Goal: Navigation & Orientation: Find specific page/section

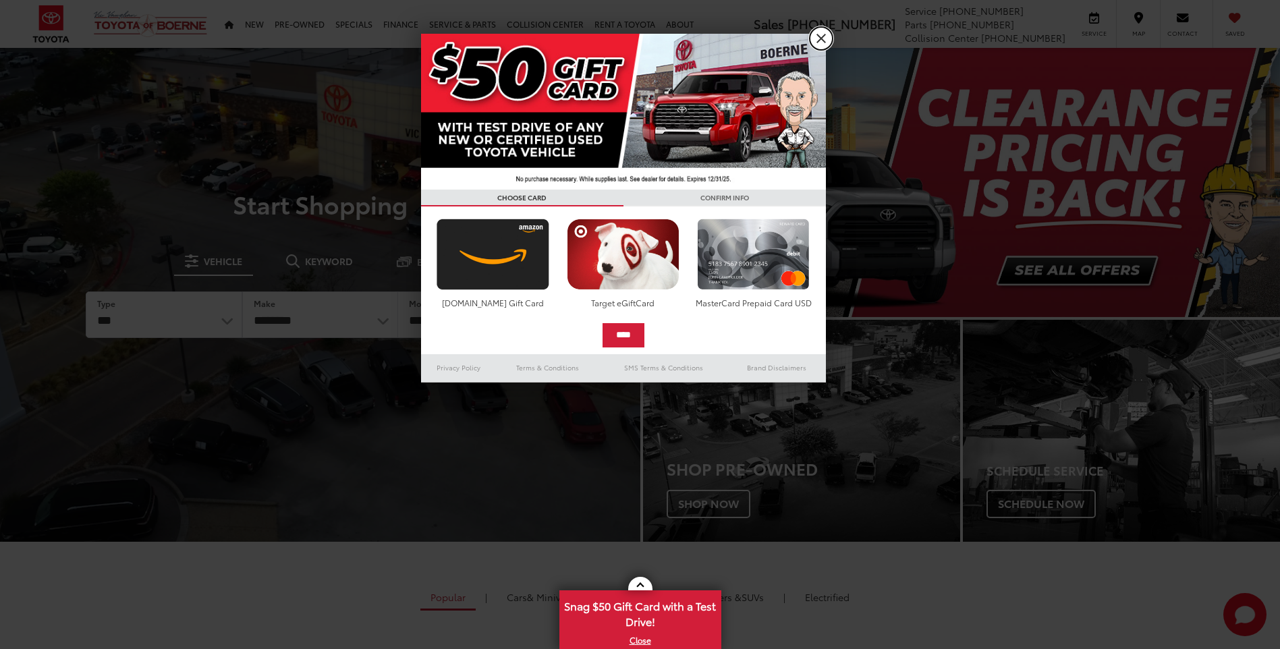
click at [822, 40] on link "X" at bounding box center [821, 38] width 23 height 23
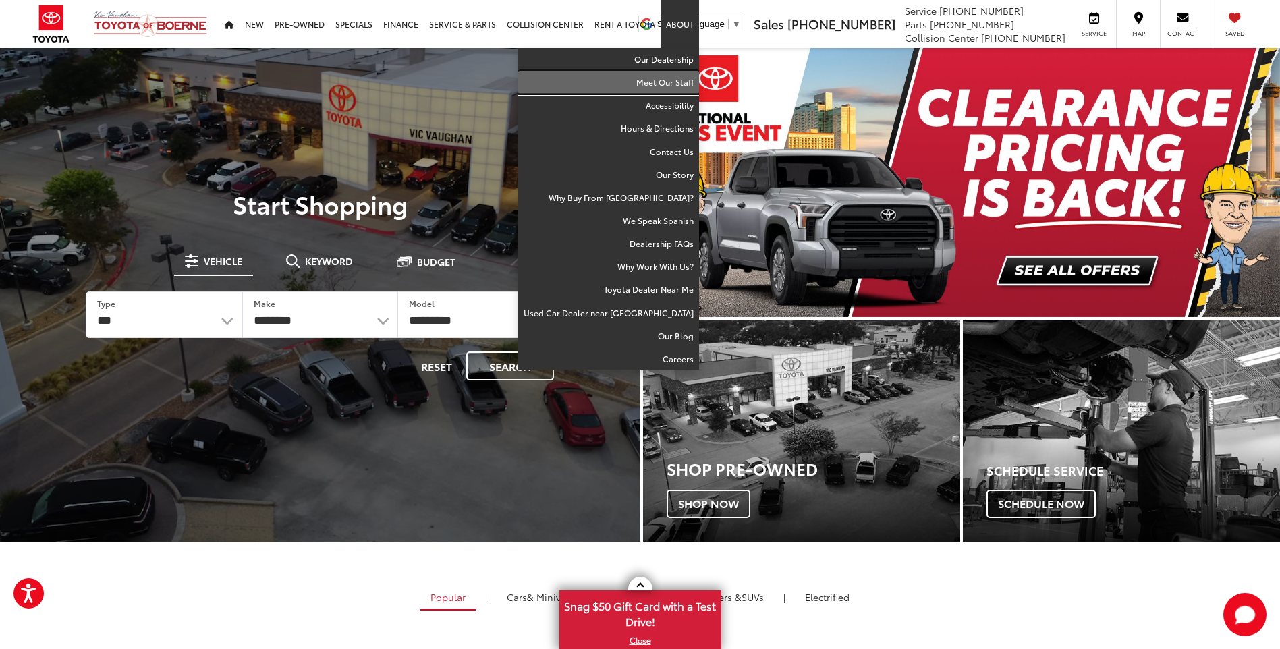
click at [671, 86] on link "Meet Our Staff" at bounding box center [608, 82] width 181 height 23
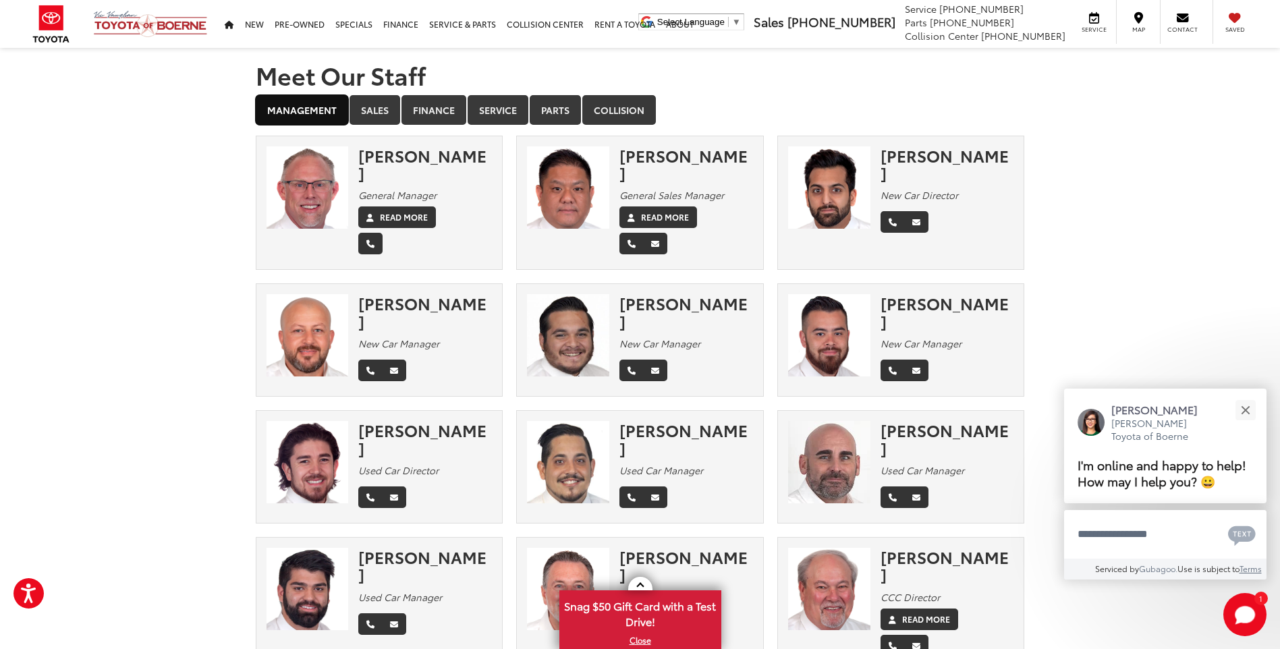
click at [320, 115] on link "Management" at bounding box center [302, 110] width 92 height 30
click at [363, 111] on link "Sales" at bounding box center [375, 110] width 51 height 30
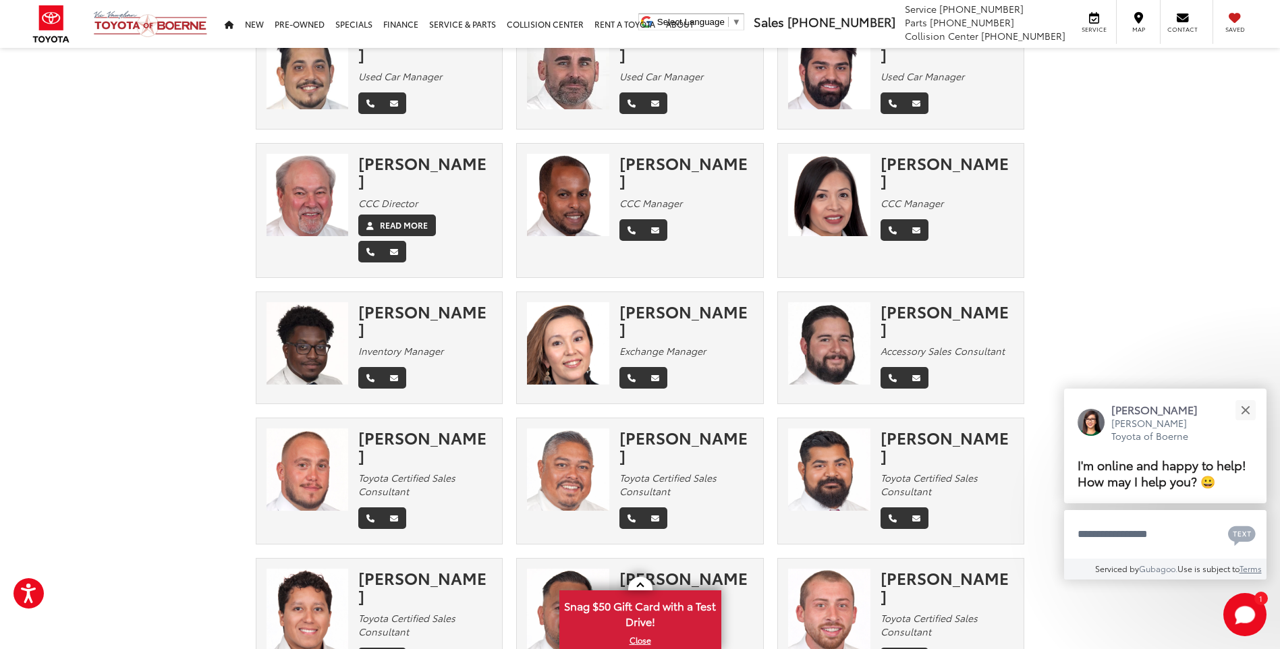
scroll to position [472, 0]
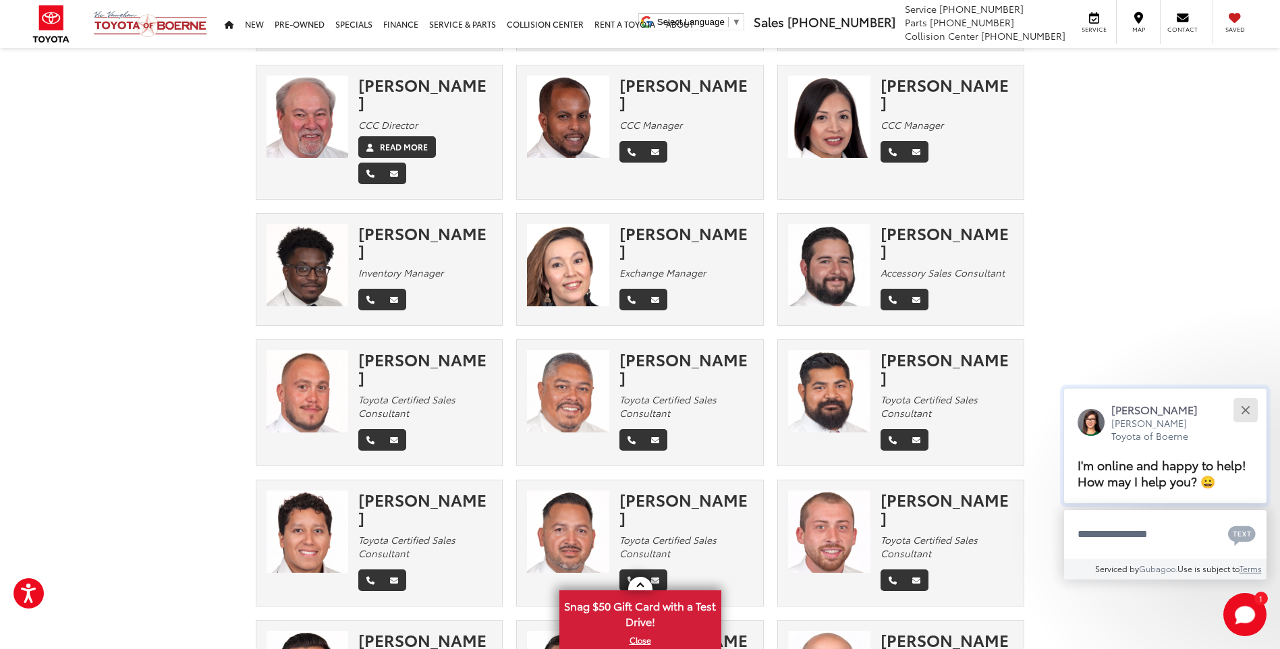
click at [1250, 411] on button "Close" at bounding box center [1245, 409] width 29 height 29
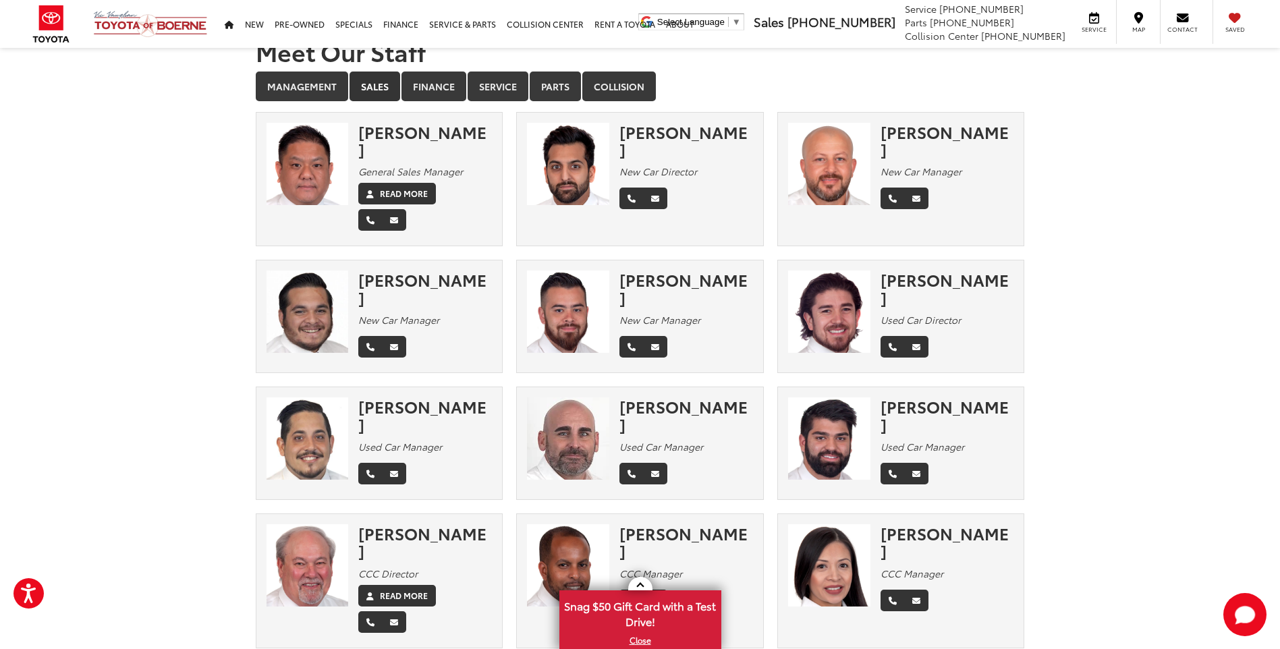
scroll to position [0, 0]
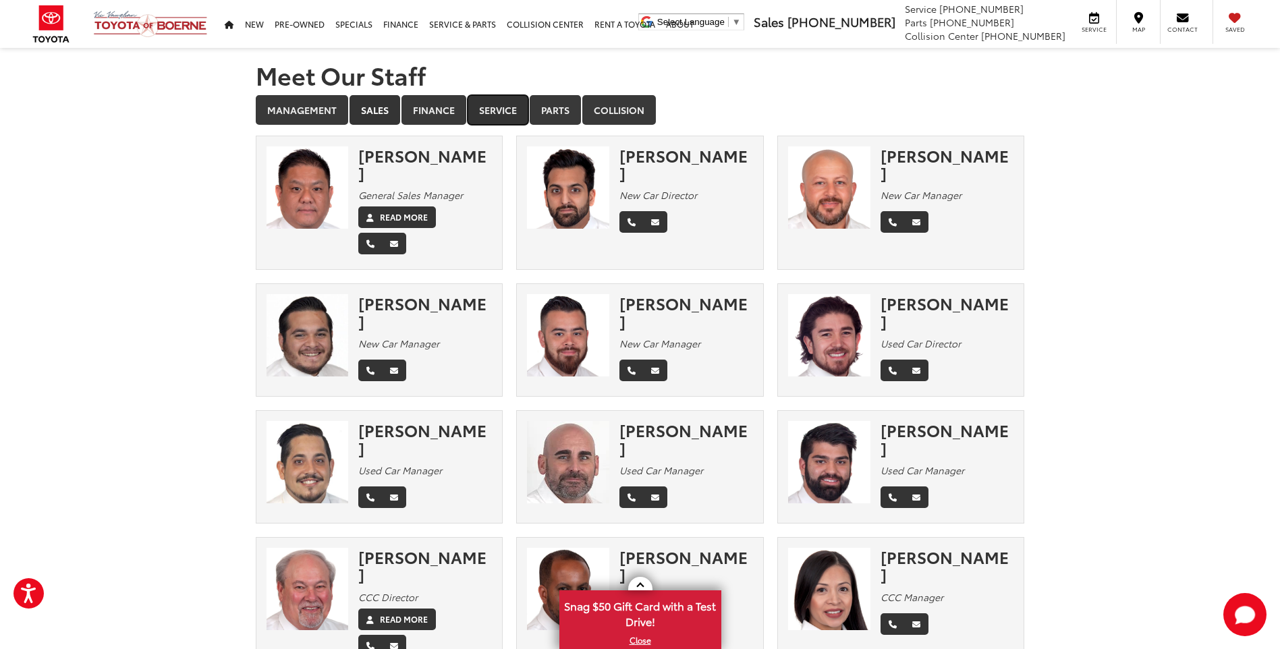
drag, startPoint x: 504, startPoint y: 114, endPoint x: 510, endPoint y: 117, distance: 6.9
click at [504, 114] on link "Service" at bounding box center [498, 110] width 61 height 30
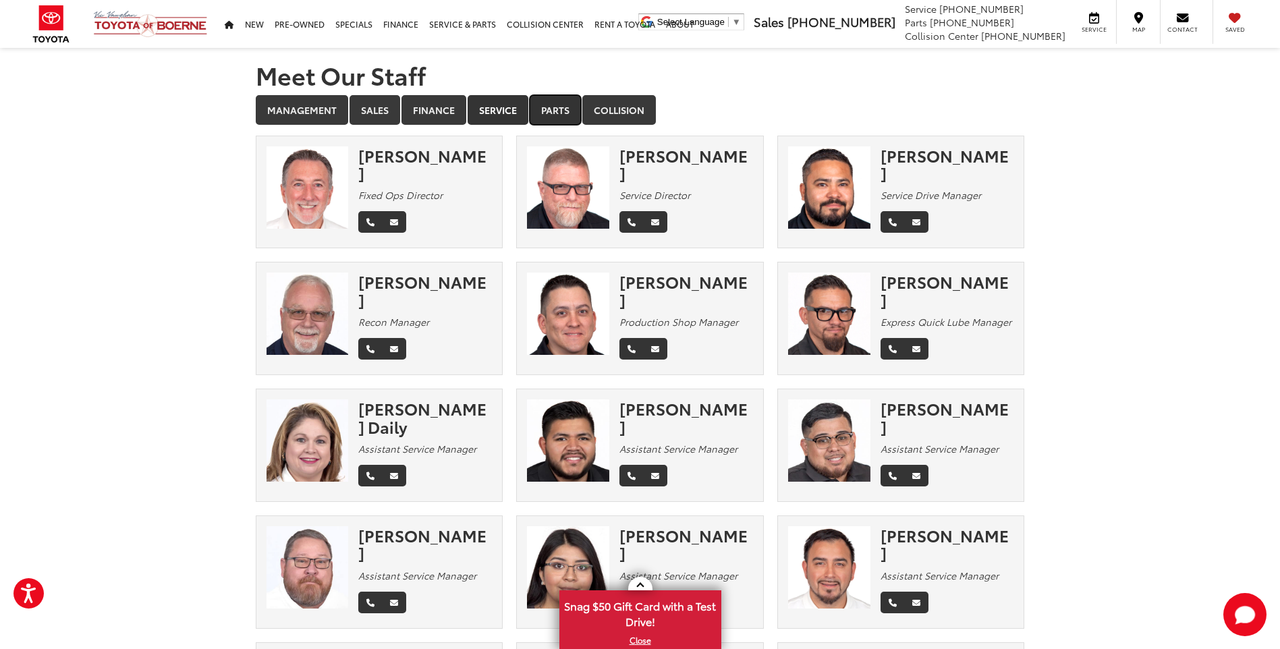
click at [559, 114] on link "Parts" at bounding box center [555, 110] width 51 height 30
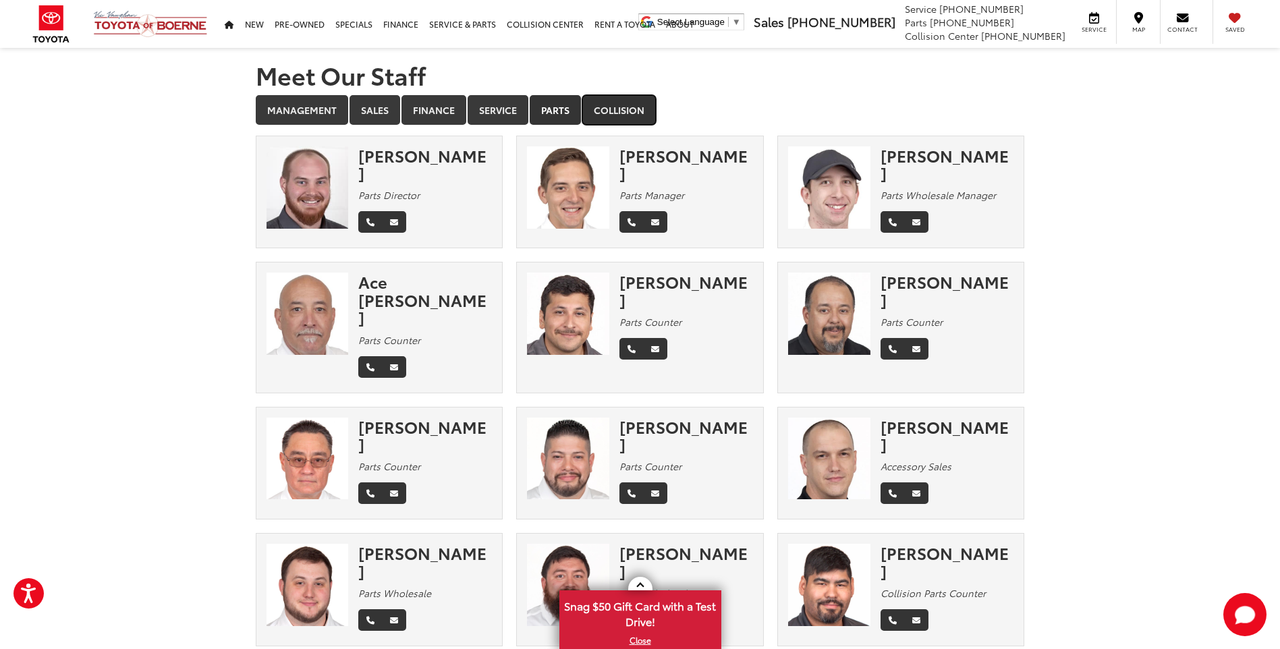
click at [608, 109] on link "Collision" at bounding box center [619, 110] width 74 height 30
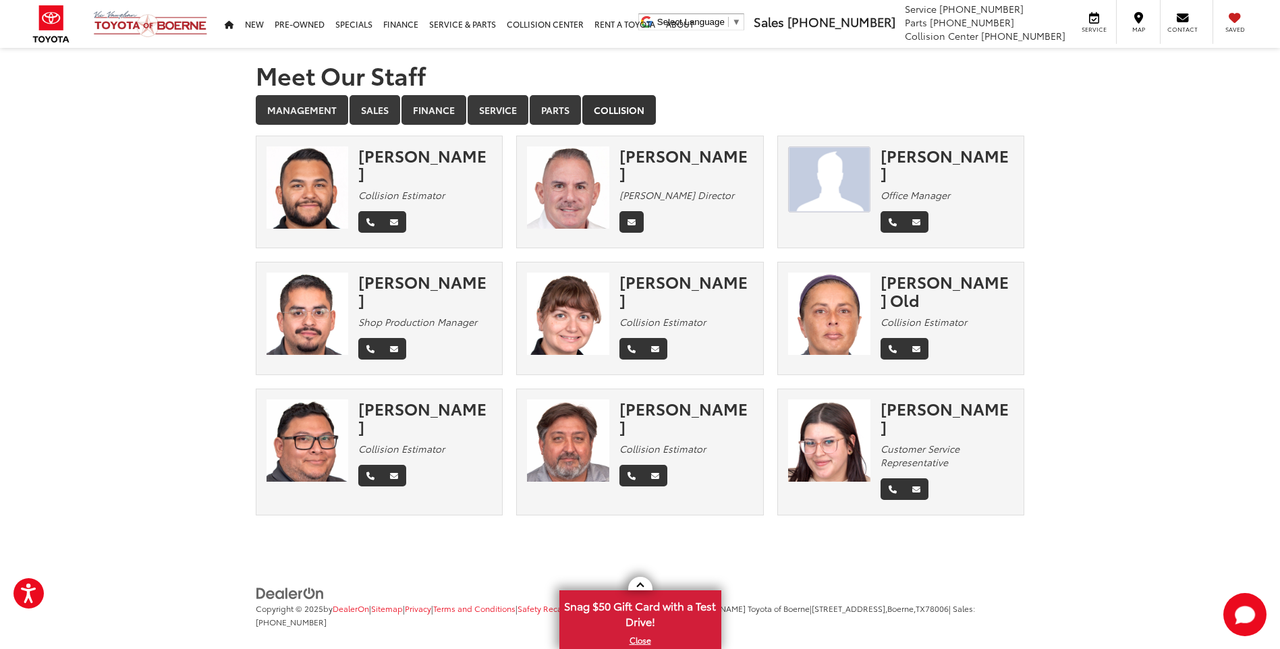
click at [1107, 462] on section "Meet Our Staff Management Sales Finance Service Parts Collision × Chris Frankli…" at bounding box center [640, 288] width 1280 height 481
